Goal: Transaction & Acquisition: Book appointment/travel/reservation

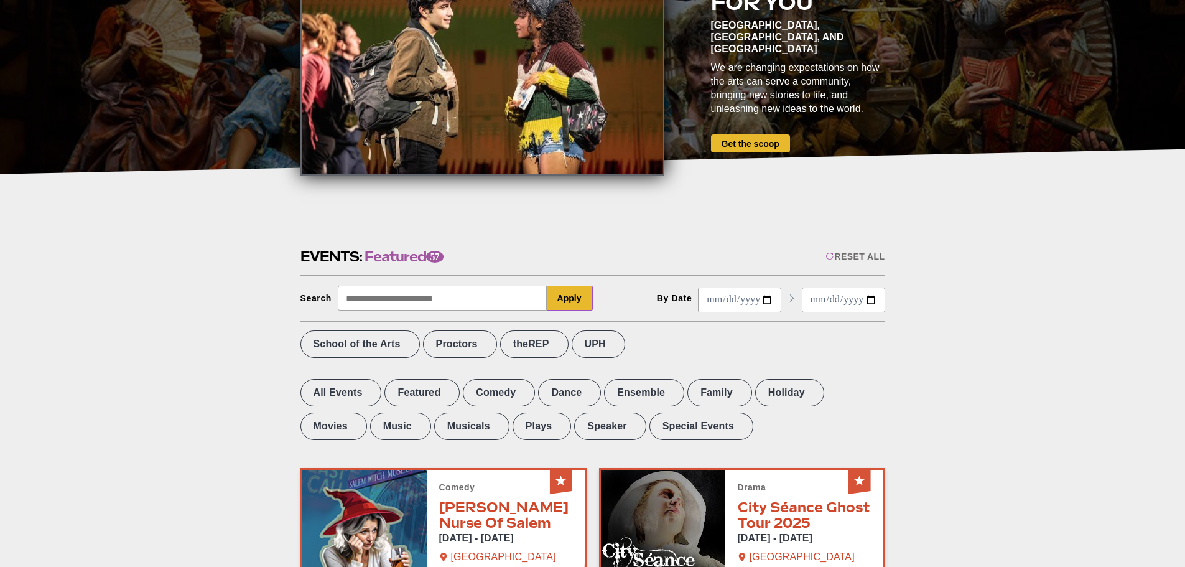
scroll to position [187, 0]
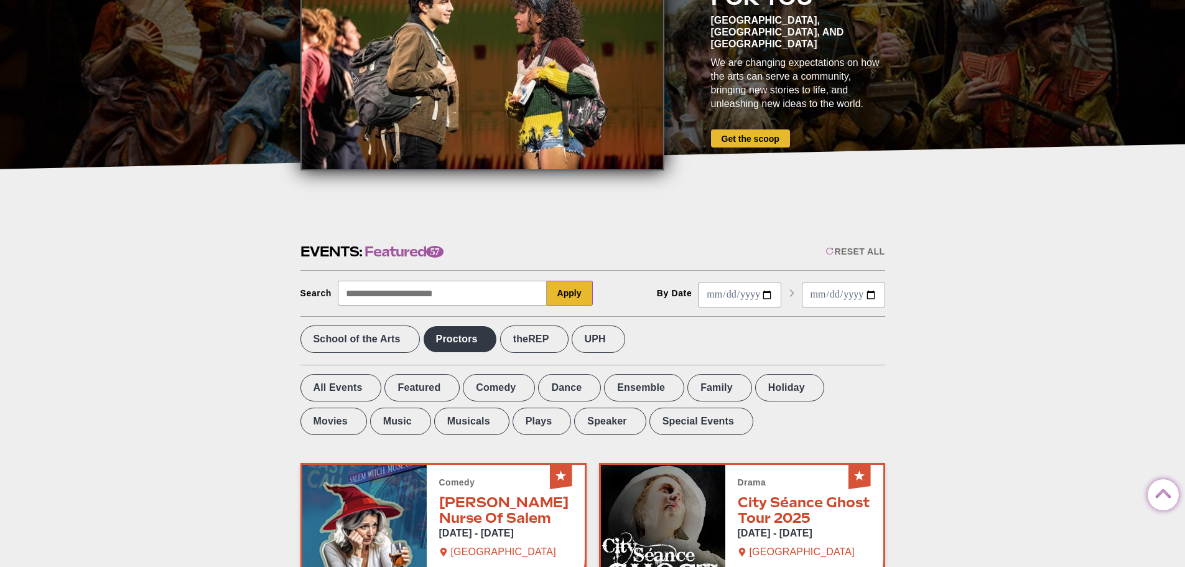
click at [489, 345] on label "Proctors" at bounding box center [460, 338] width 74 height 27
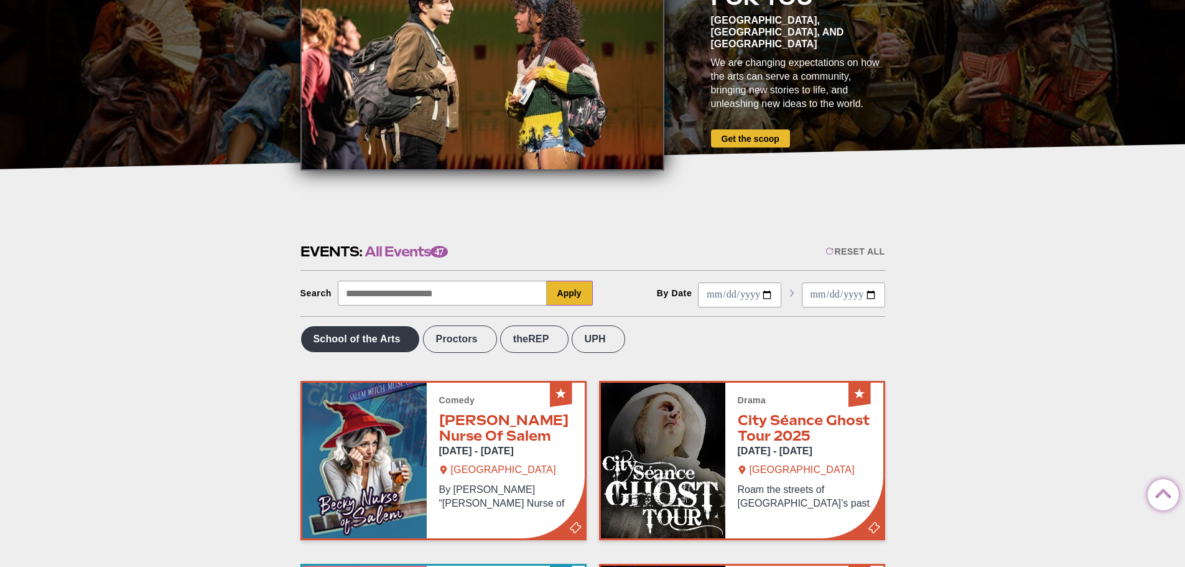
click at [376, 349] on label "School of the Arts" at bounding box center [360, 338] width 119 height 27
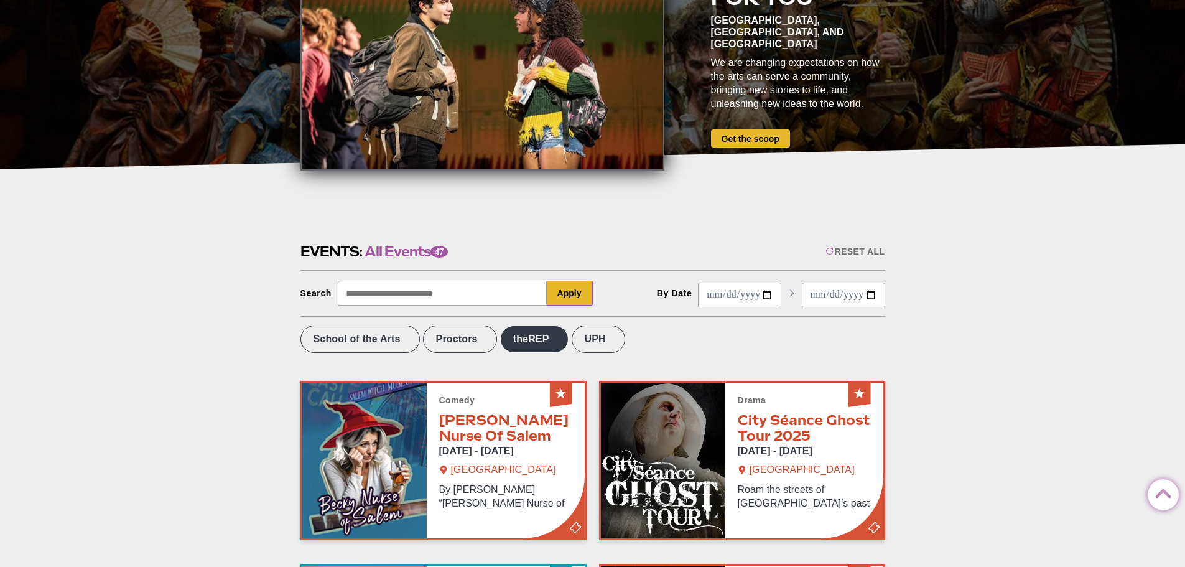
click at [525, 345] on label "theREP" at bounding box center [534, 338] width 68 height 27
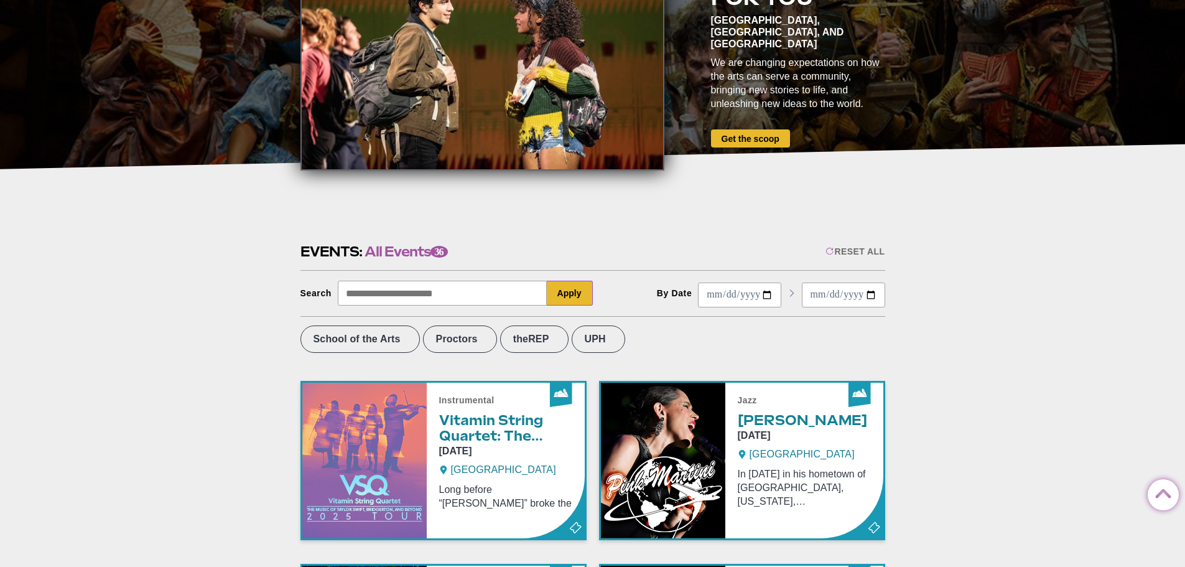
click at [579, 342] on label "UPH" at bounding box center [599, 338] width 54 height 27
click at [582, 337] on label "UPH" at bounding box center [599, 338] width 54 height 27
click at [582, 336] on label "UPH" at bounding box center [599, 338] width 54 height 27
click at [471, 332] on label "Proctors" at bounding box center [460, 338] width 74 height 27
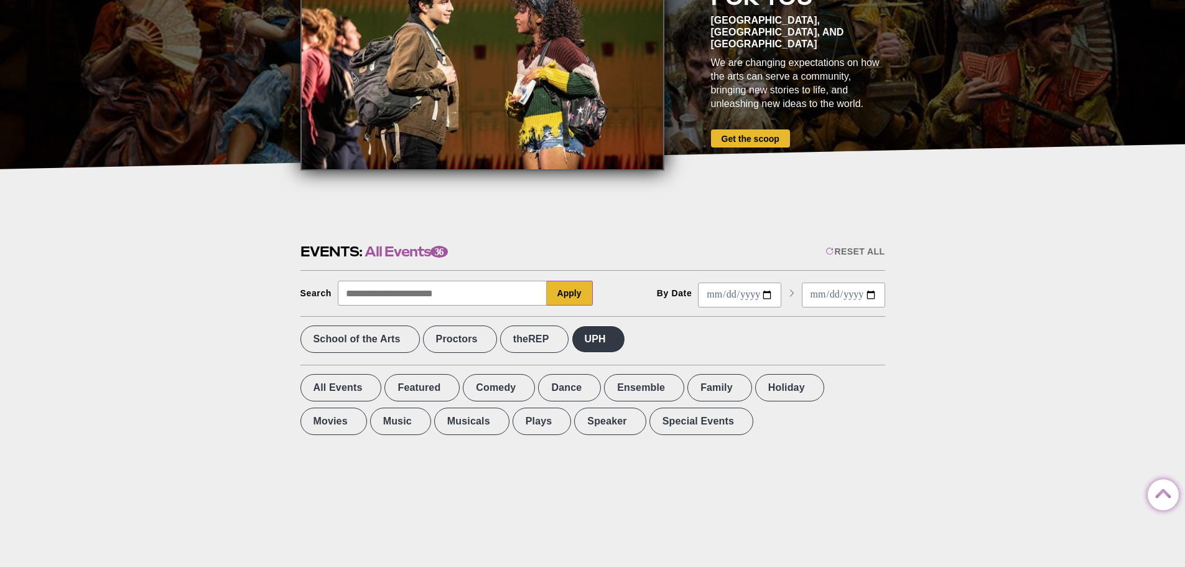
click at [625, 337] on label "UPH" at bounding box center [599, 338] width 54 height 27
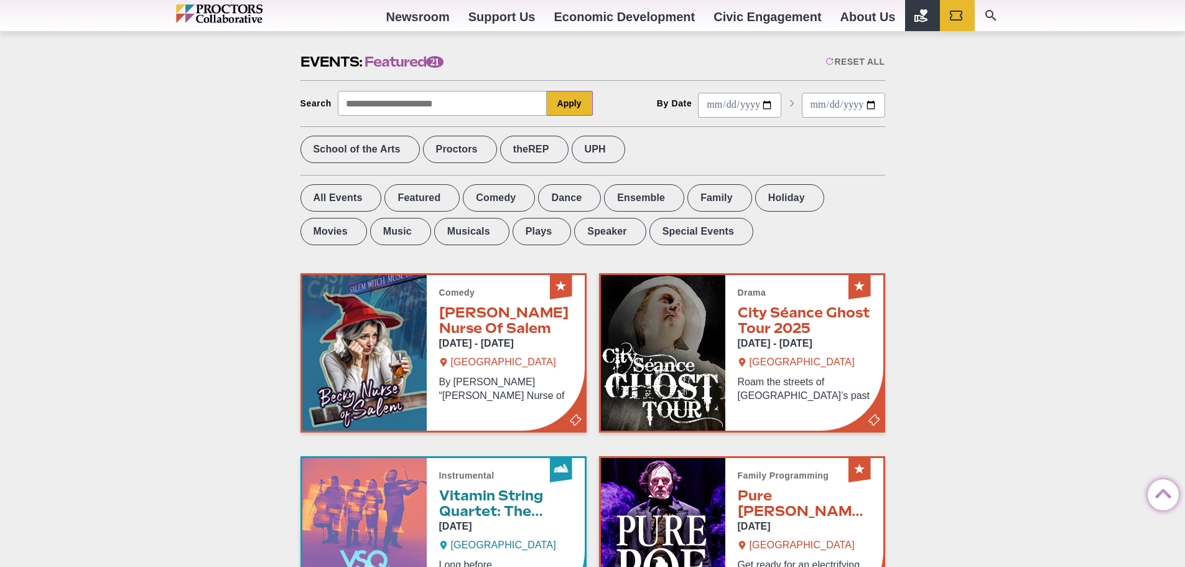
scroll to position [311, 0]
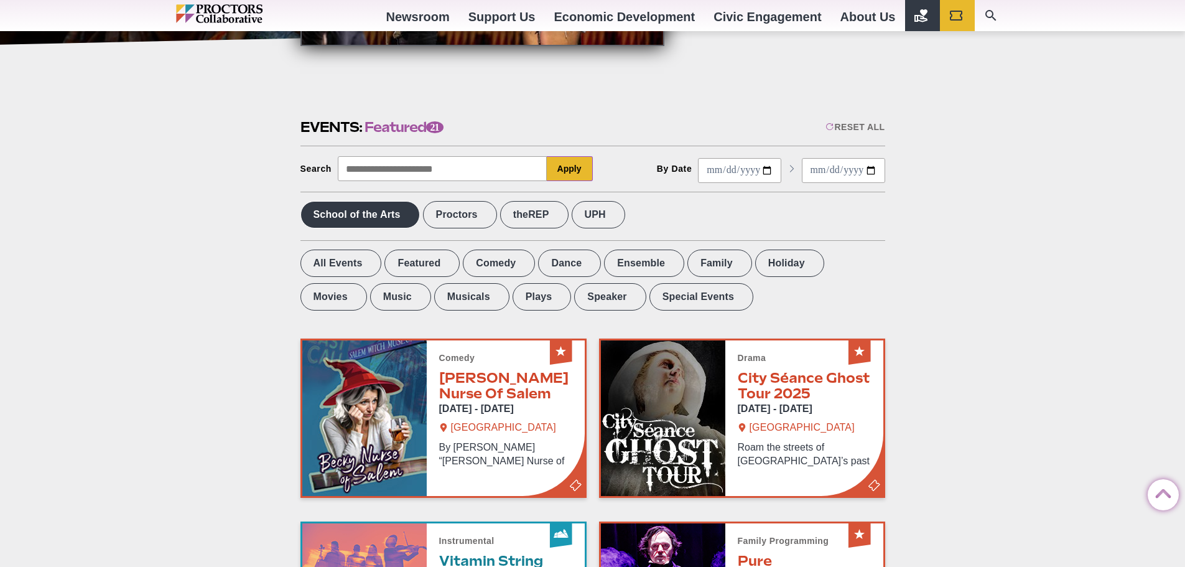
drag, startPoint x: 337, startPoint y: 216, endPoint x: 474, endPoint y: 225, distance: 137.2
click at [338, 216] on label "School of the Arts" at bounding box center [360, 214] width 119 height 27
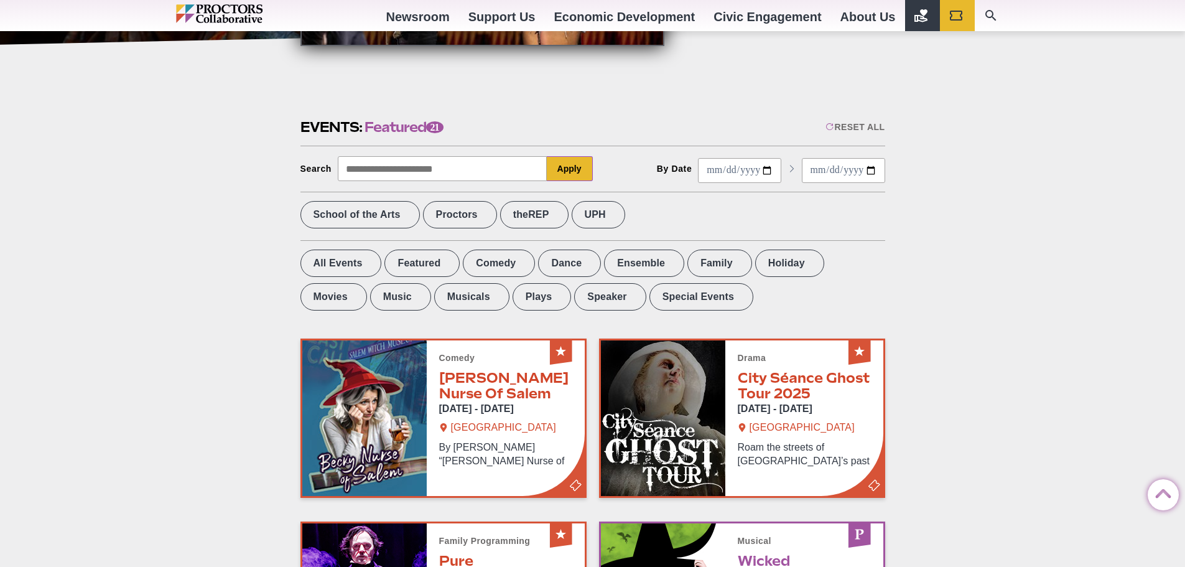
click at [552, 215] on label "theREP" at bounding box center [534, 214] width 68 height 27
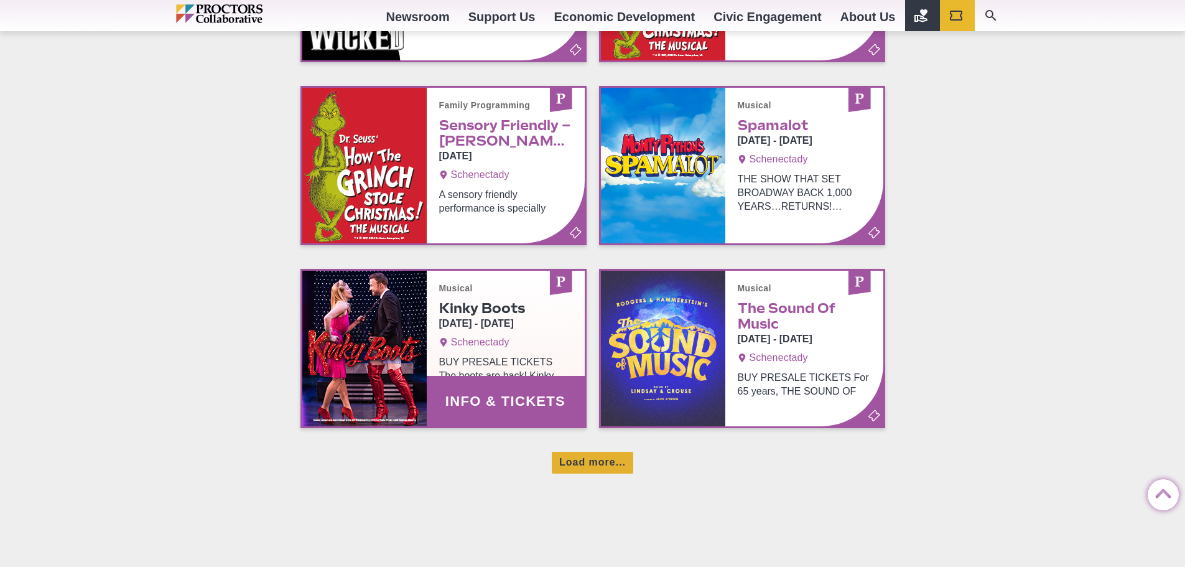
scroll to position [684, 0]
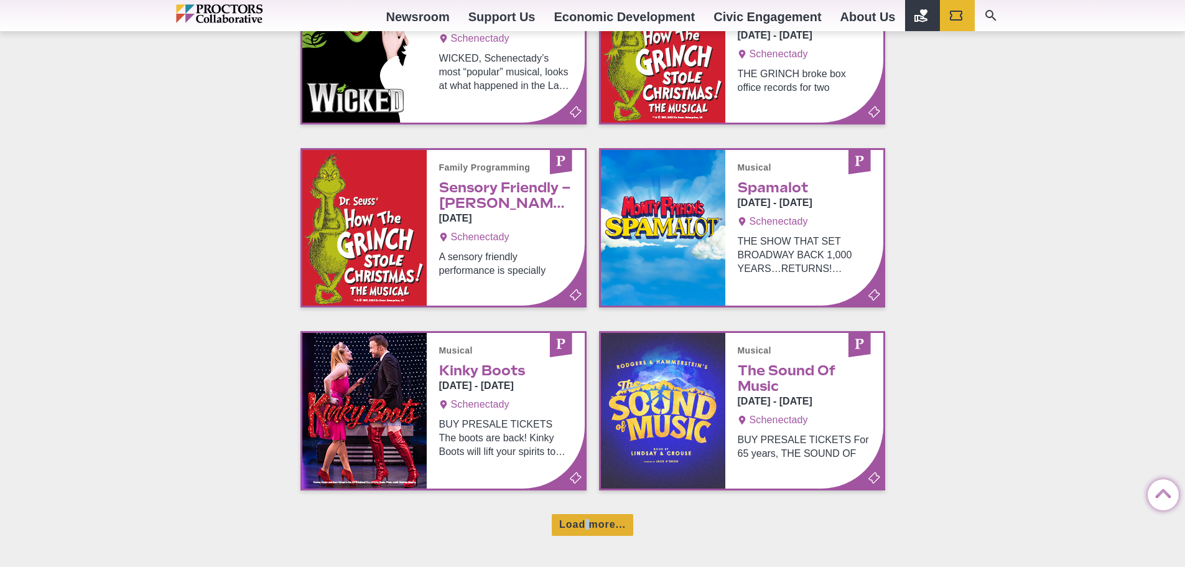
click at [587, 523] on div "Load more..." at bounding box center [593, 525] width 82 height 22
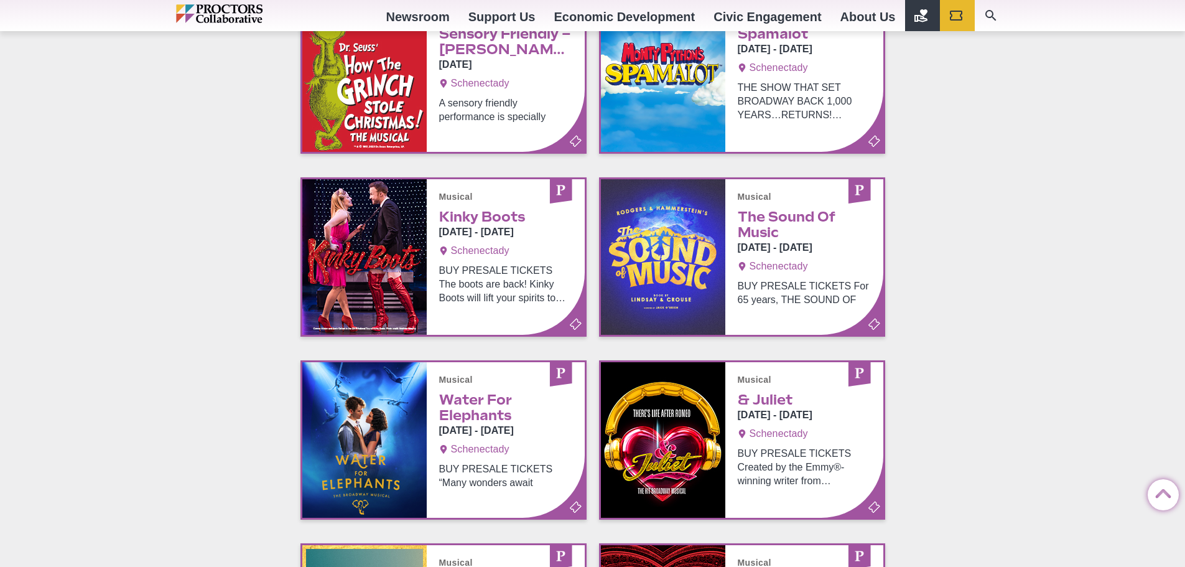
scroll to position [809, 0]
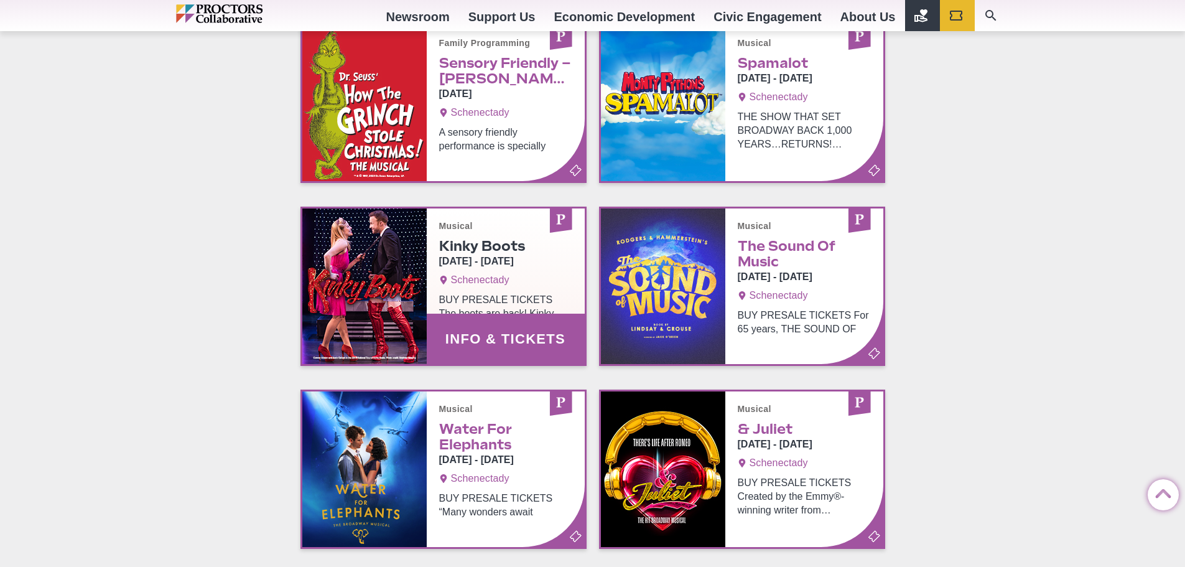
click at [489, 289] on link "Info & Tickets" at bounding box center [443, 286] width 282 height 156
click at [519, 327] on link "Info & Tickets" at bounding box center [443, 286] width 282 height 156
click at [364, 266] on link "Info & Tickets" at bounding box center [443, 286] width 282 height 156
click at [456, 249] on link "Info & Tickets" at bounding box center [443, 286] width 282 height 156
